Goal: Task Accomplishment & Management: Complete application form

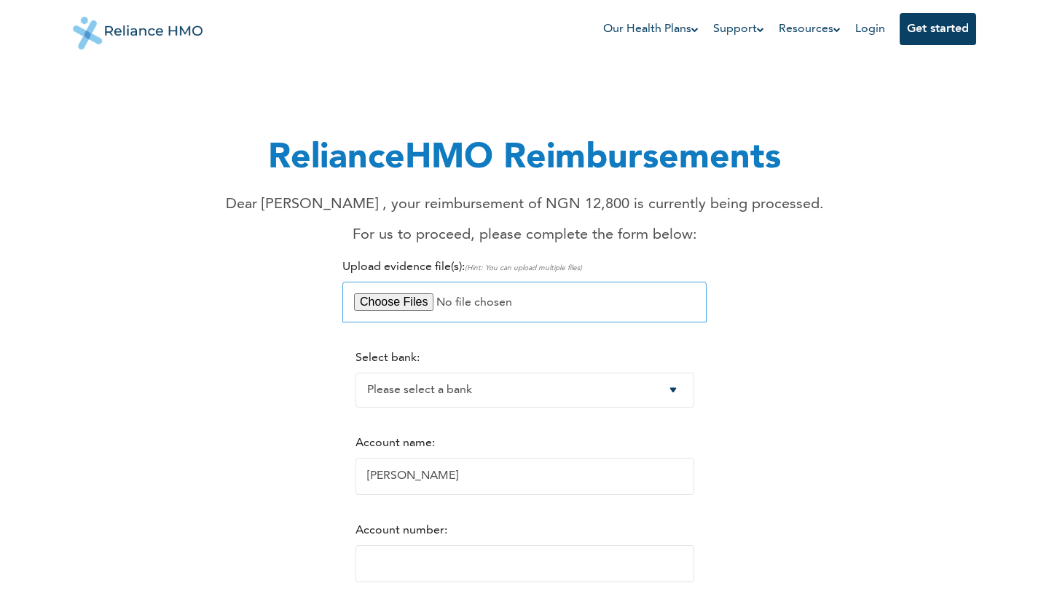
click at [398, 303] on input "file" at bounding box center [524, 302] width 364 height 41
click at [399, 304] on input "file" at bounding box center [524, 302] width 364 height 41
type input "C:\fakepath\IMG_6010.jpeg"
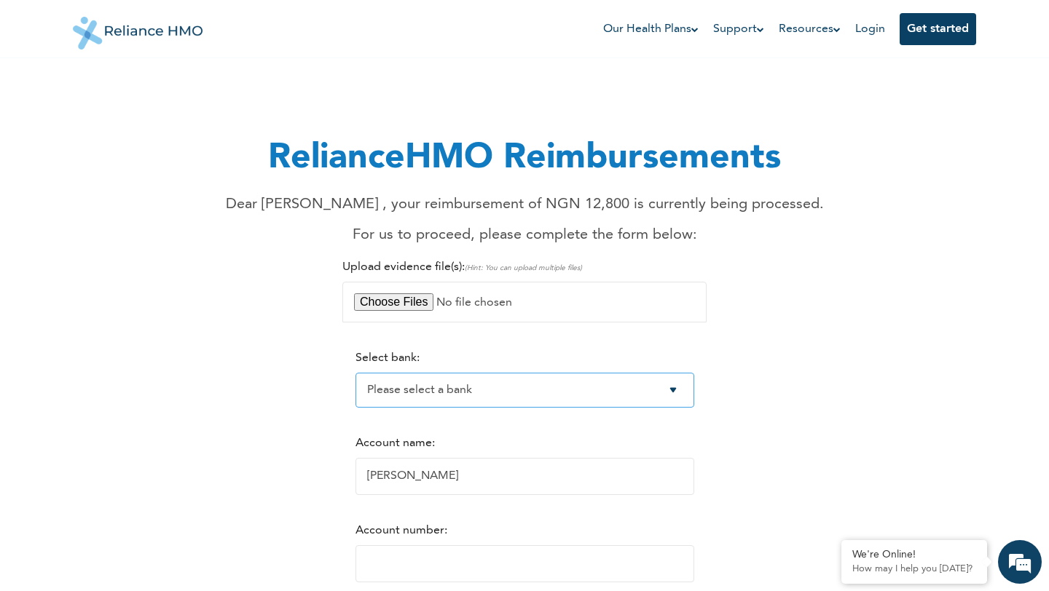
click at [536, 401] on select "Please select a bank Access Bank Plc. Citibank Nigeria Limited Access Bank (Dia…" at bounding box center [524, 390] width 339 height 35
select select "23"
click at [355, 374] on select "Please select a bank Access Bank Plc. Citibank Nigeria Limited Access Bank (Dia…" at bounding box center [524, 390] width 339 height 35
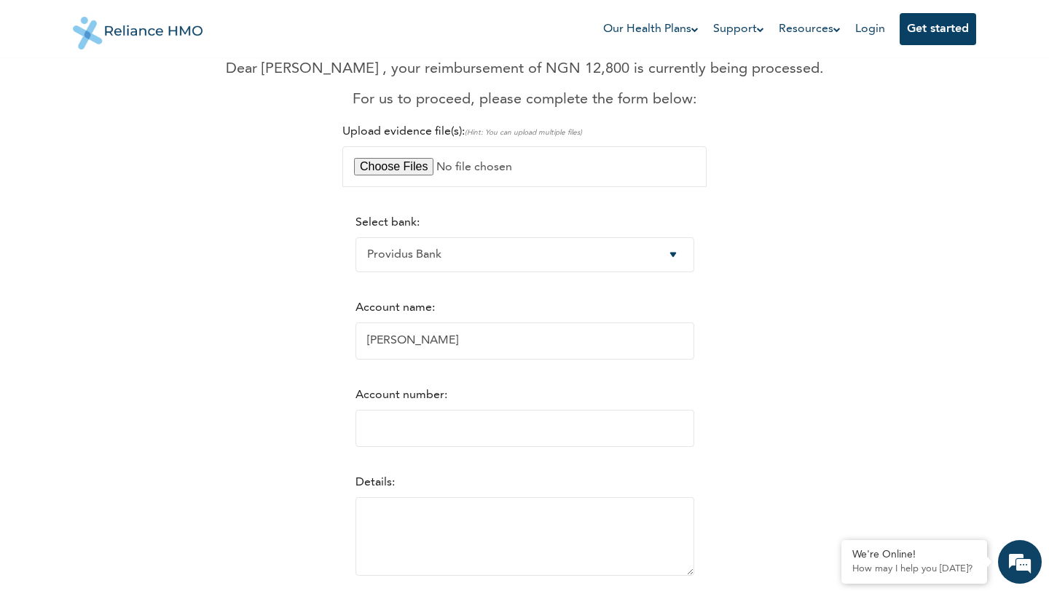
scroll to position [140, 0]
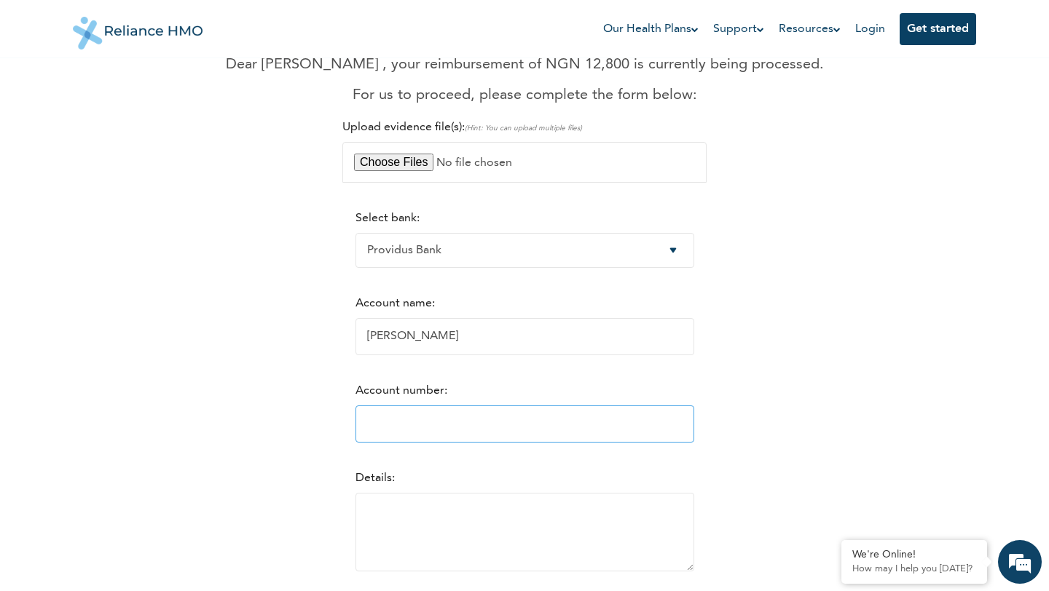
click at [448, 429] on input "Account number:" at bounding box center [524, 424] width 339 height 37
paste input "6505942823"
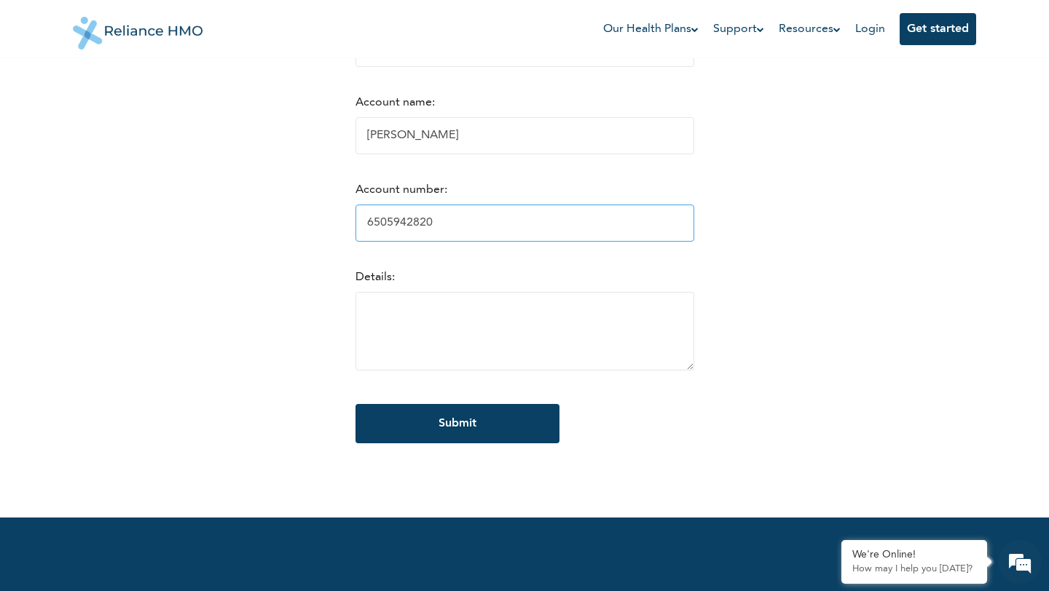
scroll to position [357, 0]
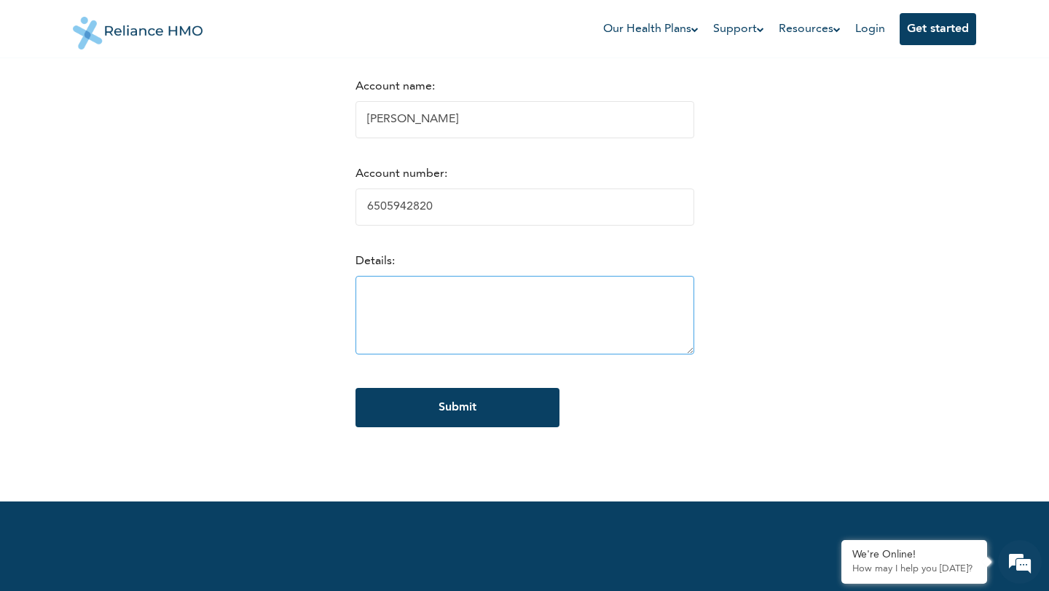
type input "6505942820"
click at [443, 315] on textarea at bounding box center [524, 315] width 339 height 79
paste textarea "Following my visit to [GEOGRAPHIC_DATA] [DATE], [DATE], I was diagnosed with [M…"
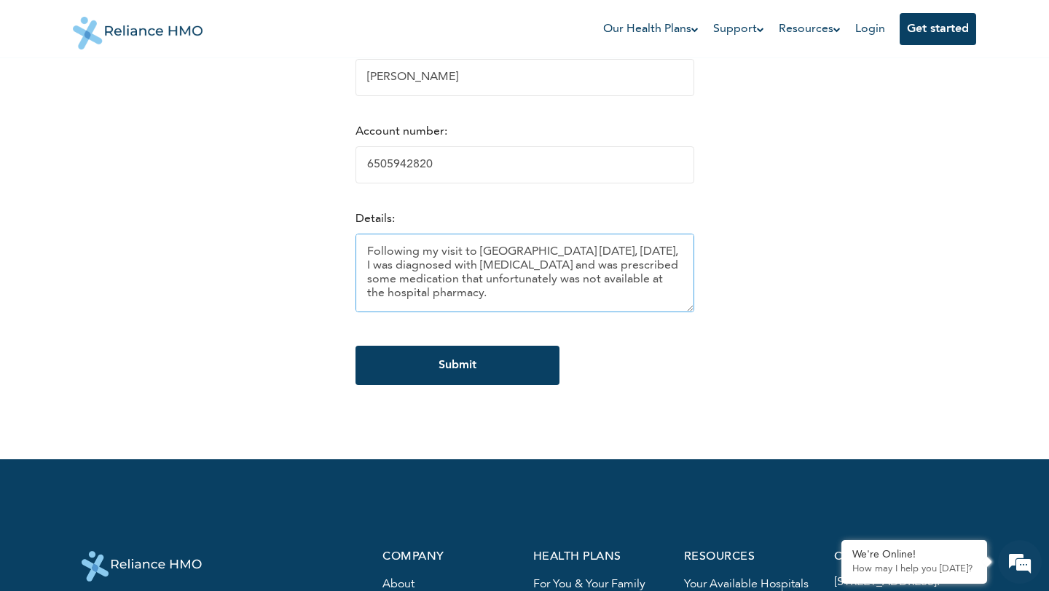
scroll to position [413, 0]
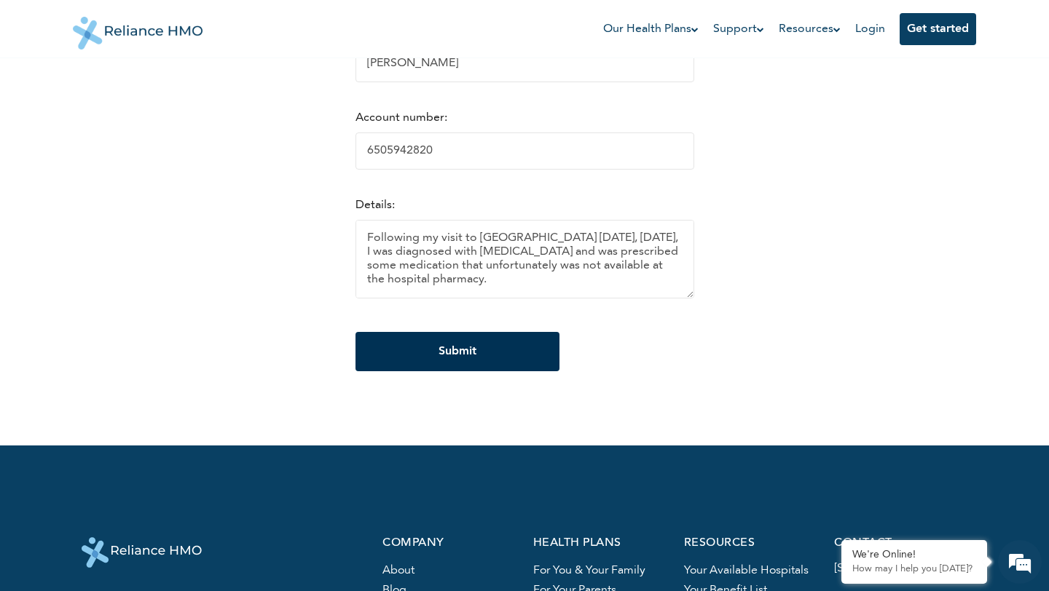
type textarea "Following my visit to [GEOGRAPHIC_DATA] [DATE], [DATE], I was diagnosed with [M…"
click at [429, 356] on input "Submit" at bounding box center [457, 351] width 204 height 39
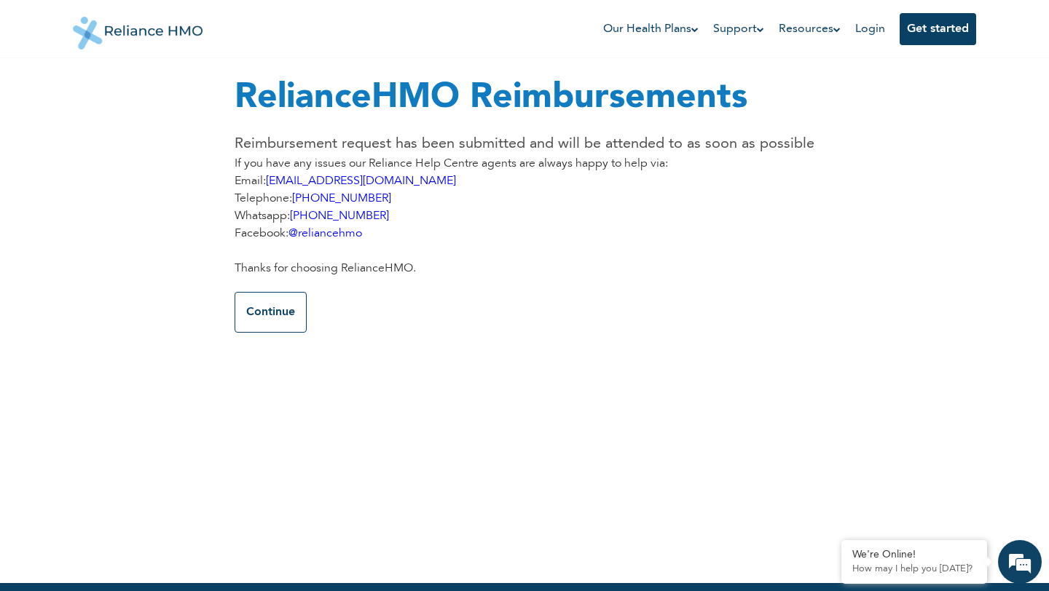
scroll to position [0, 0]
